Goal: Find contact information: Find contact information

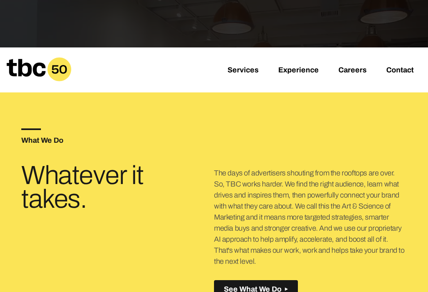
scroll to position [166, 0]
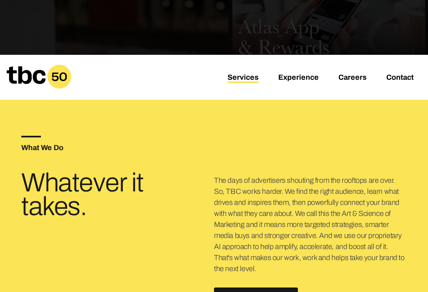
click at [248, 77] on link "Services" at bounding box center [242, 78] width 31 height 10
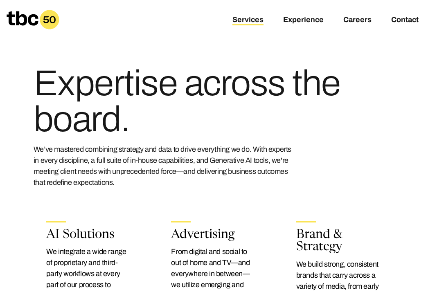
click at [299, 26] on div "Services Experience Careers Contact" at bounding box center [214, 19] width 428 height 39
click at [300, 17] on link "Experience" at bounding box center [303, 21] width 40 height 10
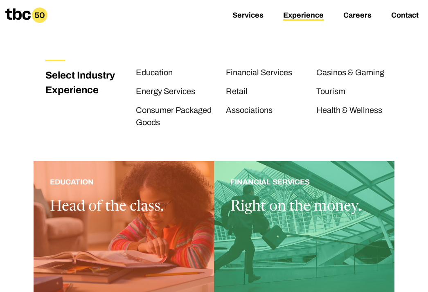
scroll to position [99, 0]
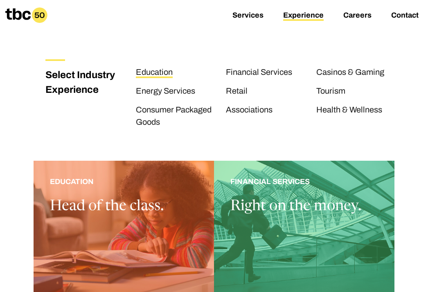
click at [159, 74] on link "Education" at bounding box center [154, 72] width 37 height 11
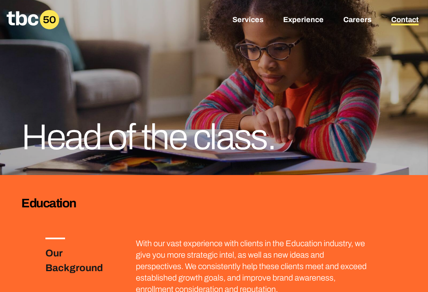
click at [405, 19] on link "Contact" at bounding box center [404, 21] width 27 height 10
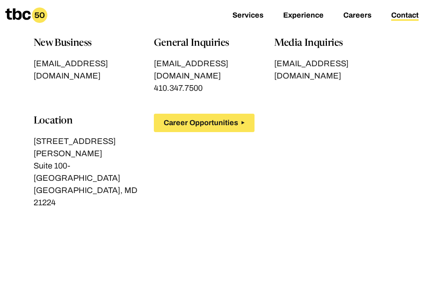
scroll to position [96, 0]
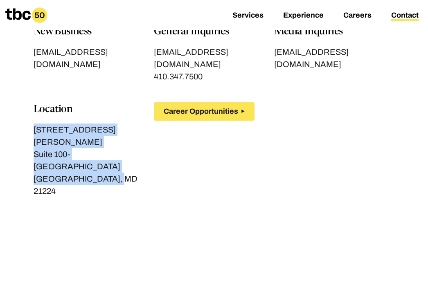
drag, startPoint x: 32, startPoint y: 114, endPoint x: 115, endPoint y: 145, distance: 88.3
click at [115, 145] on section "New Business [EMAIL_ADDRESS][DOMAIN_NAME] General Inquiries [EMAIL_ADDRESS][DOM…" at bounding box center [213, 171] width 385 height 292
copy div "[STREET_ADDRESS][PERSON_NAME]"
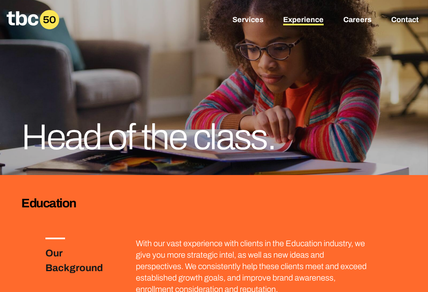
click at [300, 18] on link "Experience" at bounding box center [303, 21] width 40 height 10
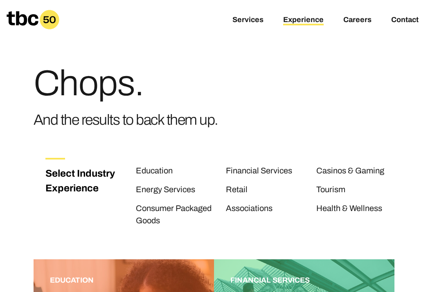
click at [164, 35] on div "Services Experience Careers Contact" at bounding box center [214, 19] width 428 height 39
